Goal: Book appointment/travel/reservation

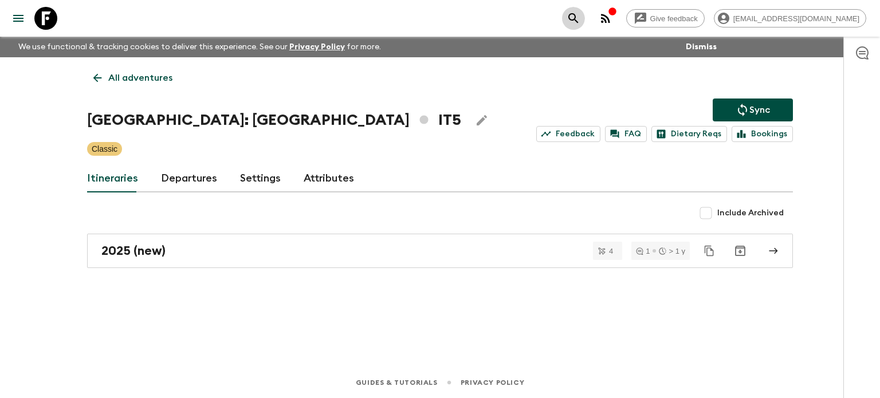
click at [581, 24] on icon "search adventures" at bounding box center [574, 18] width 14 height 14
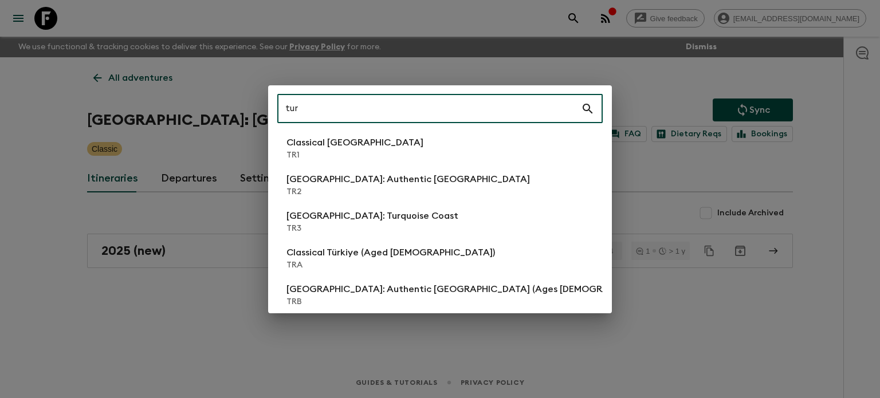
type input "tur"
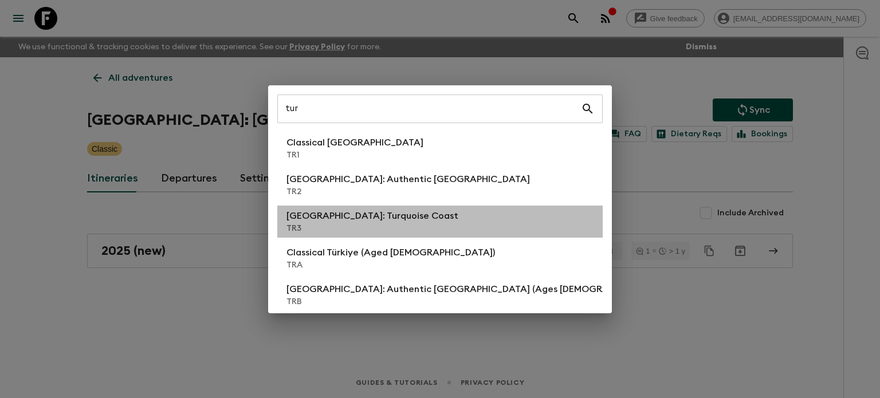
click at [469, 207] on li "[GEOGRAPHIC_DATA]: Turquoise Coast TR3" at bounding box center [440, 222] width 326 height 32
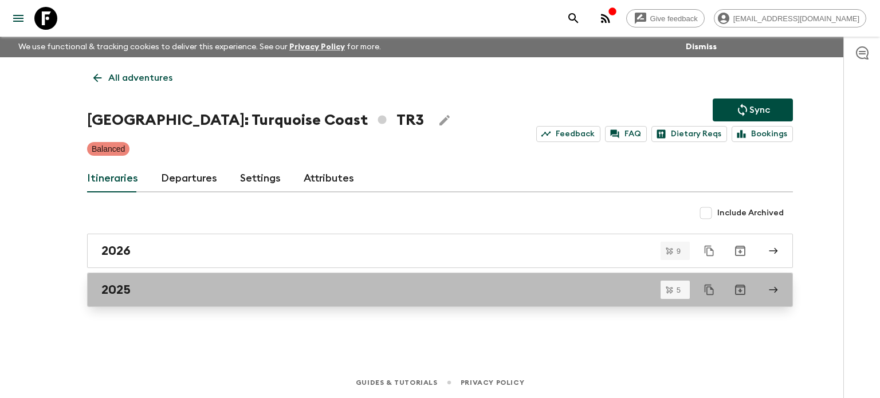
click at [289, 284] on div "2025" at bounding box center [429, 290] width 656 height 15
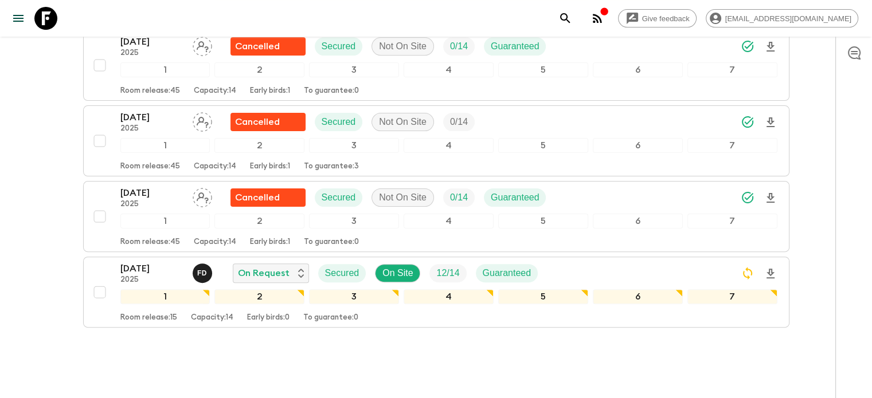
scroll to position [314, 0]
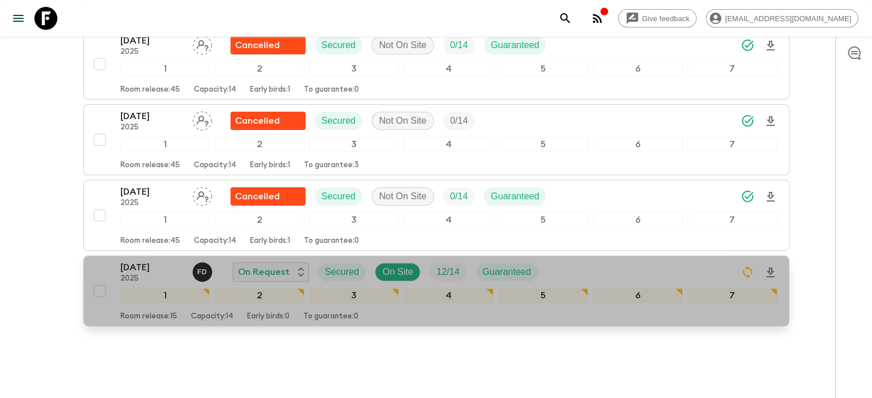
click at [163, 275] on p "2025" at bounding box center [151, 279] width 63 height 9
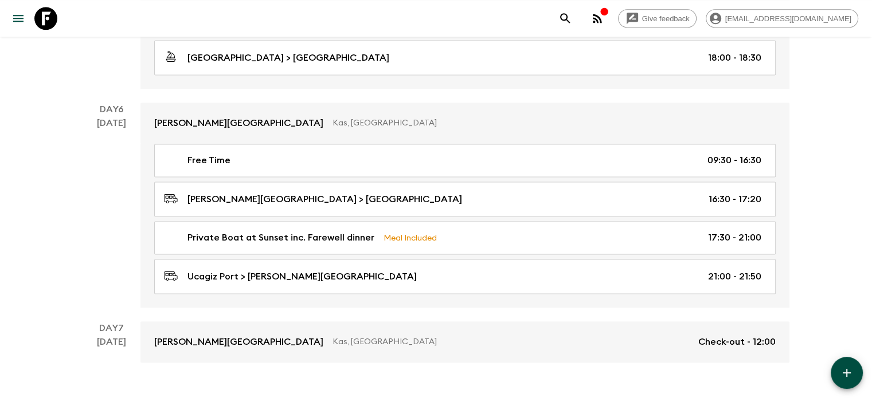
scroll to position [1608, 0]
